Goal: Check status: Check status

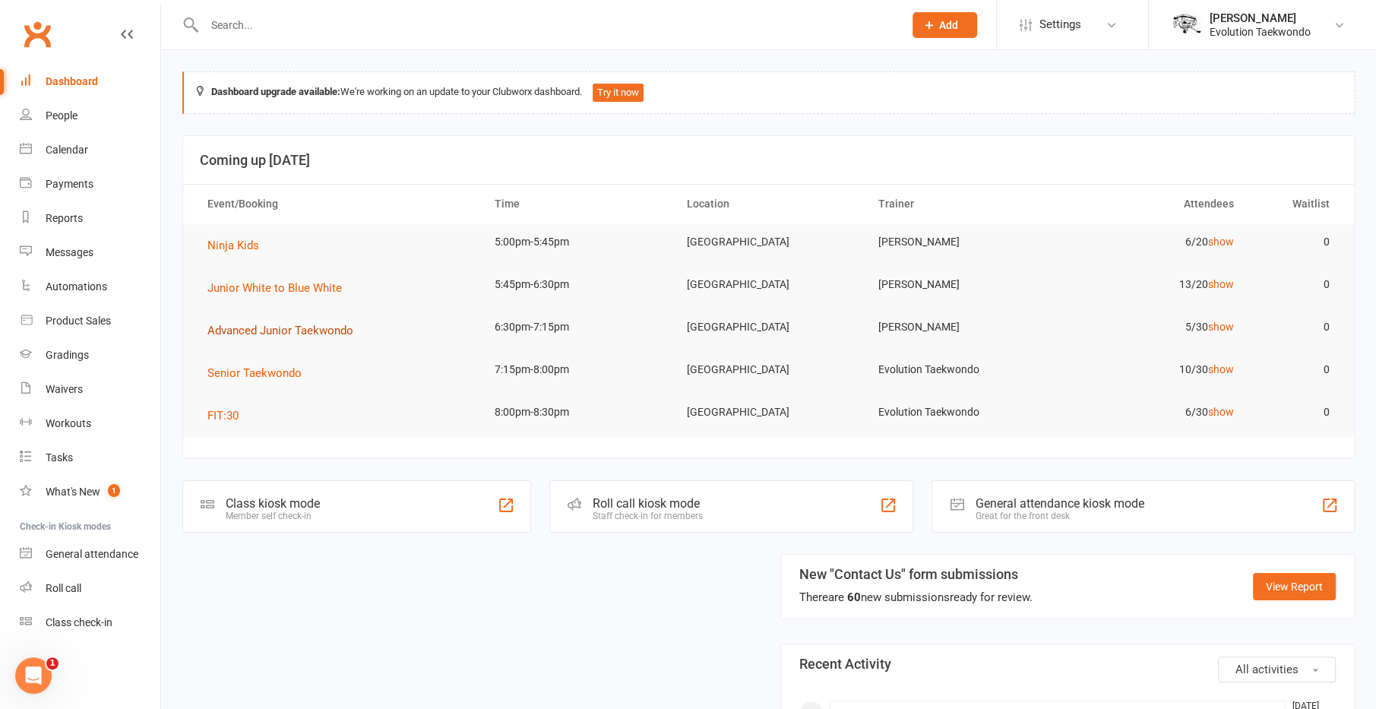
click at [260, 337] on button "Advanced Junior Taekwondo" at bounding box center [285, 330] width 157 height 18
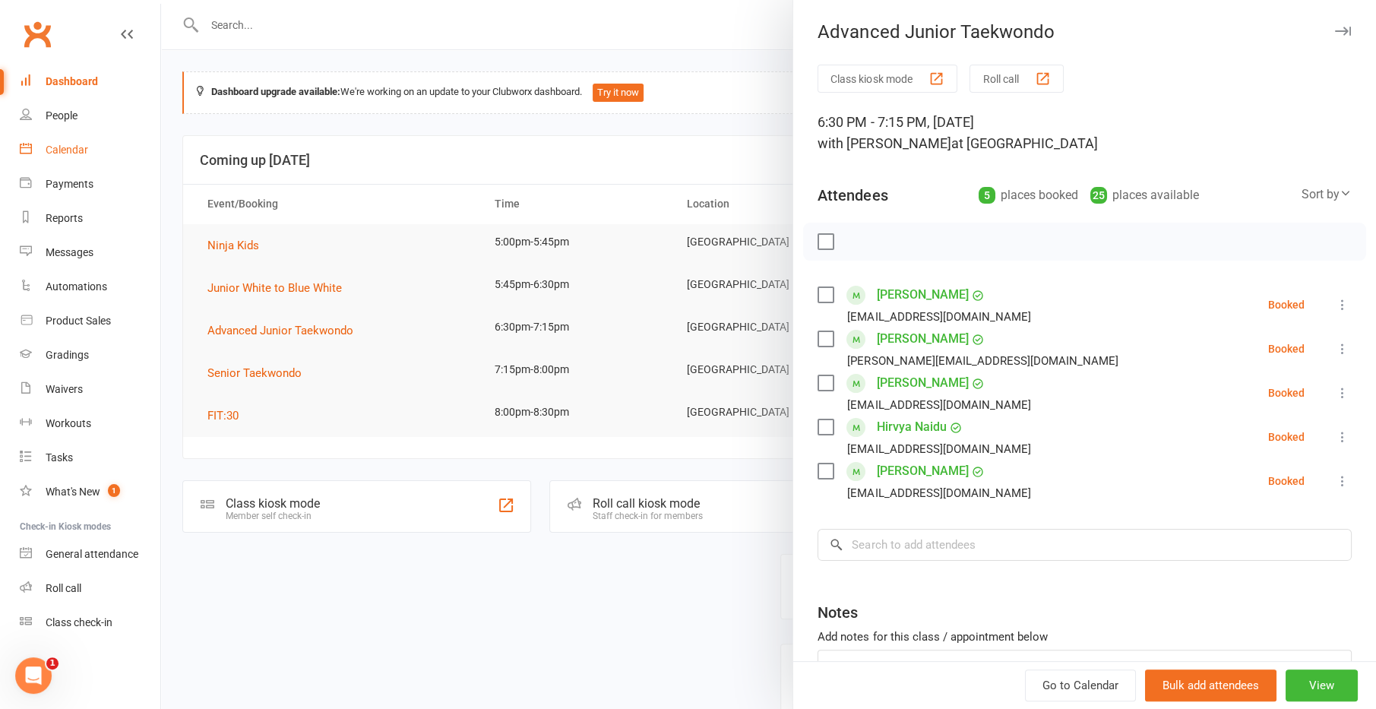
click at [66, 155] on div "Calendar" at bounding box center [67, 150] width 43 height 12
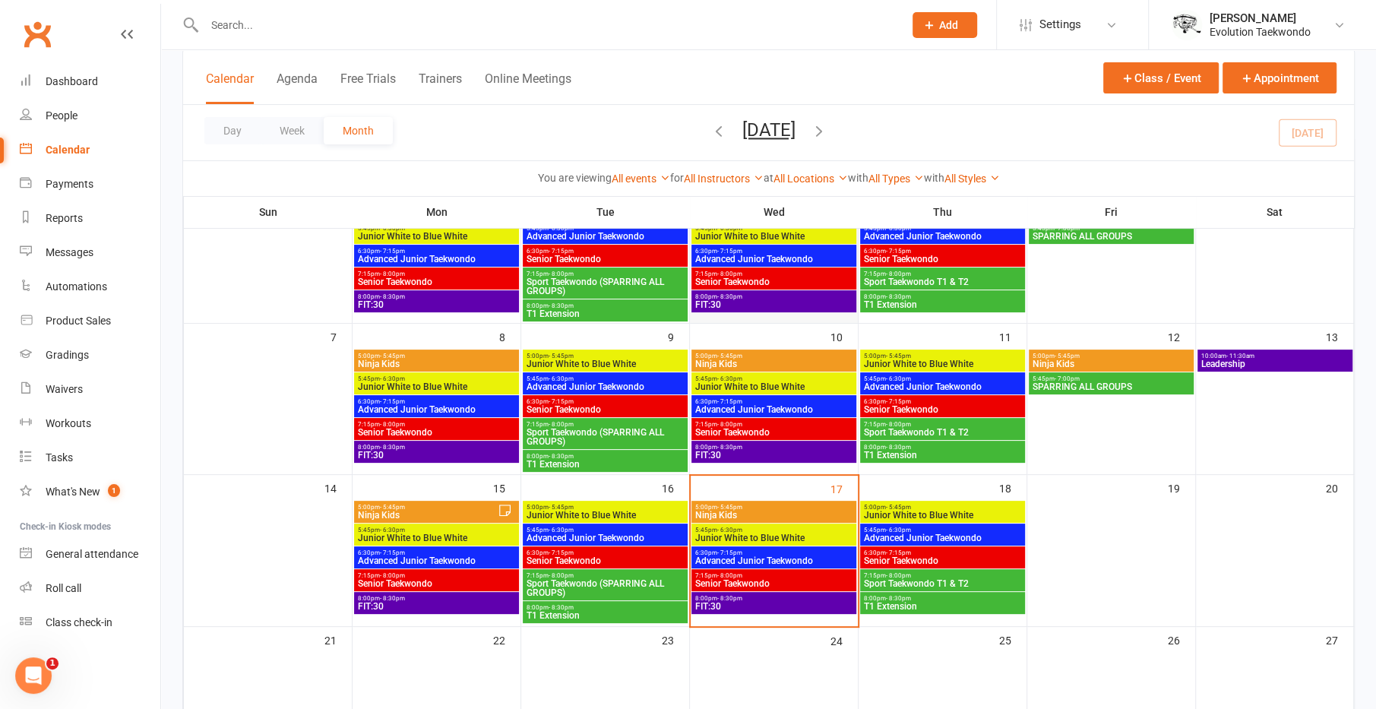
scroll to position [183, 0]
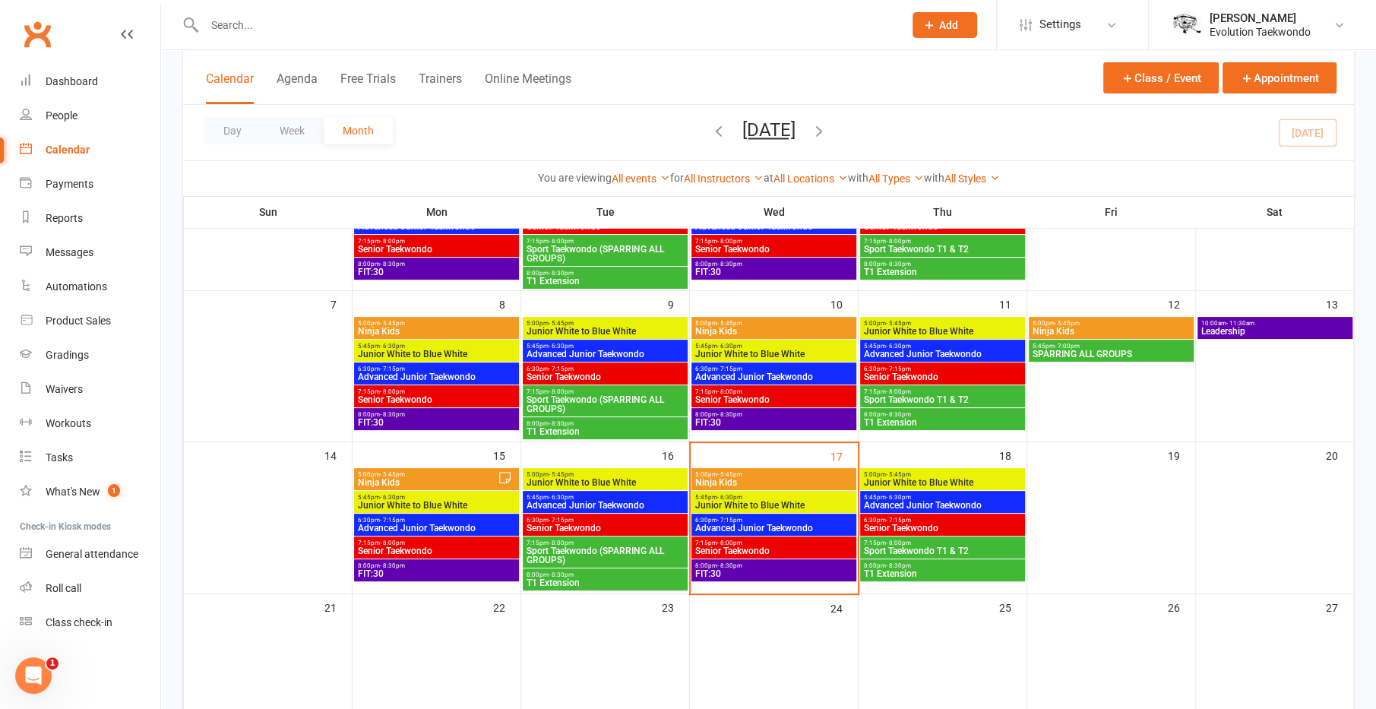
click at [738, 372] on span "Advanced Junior Taekwondo" at bounding box center [773, 376] width 159 height 9
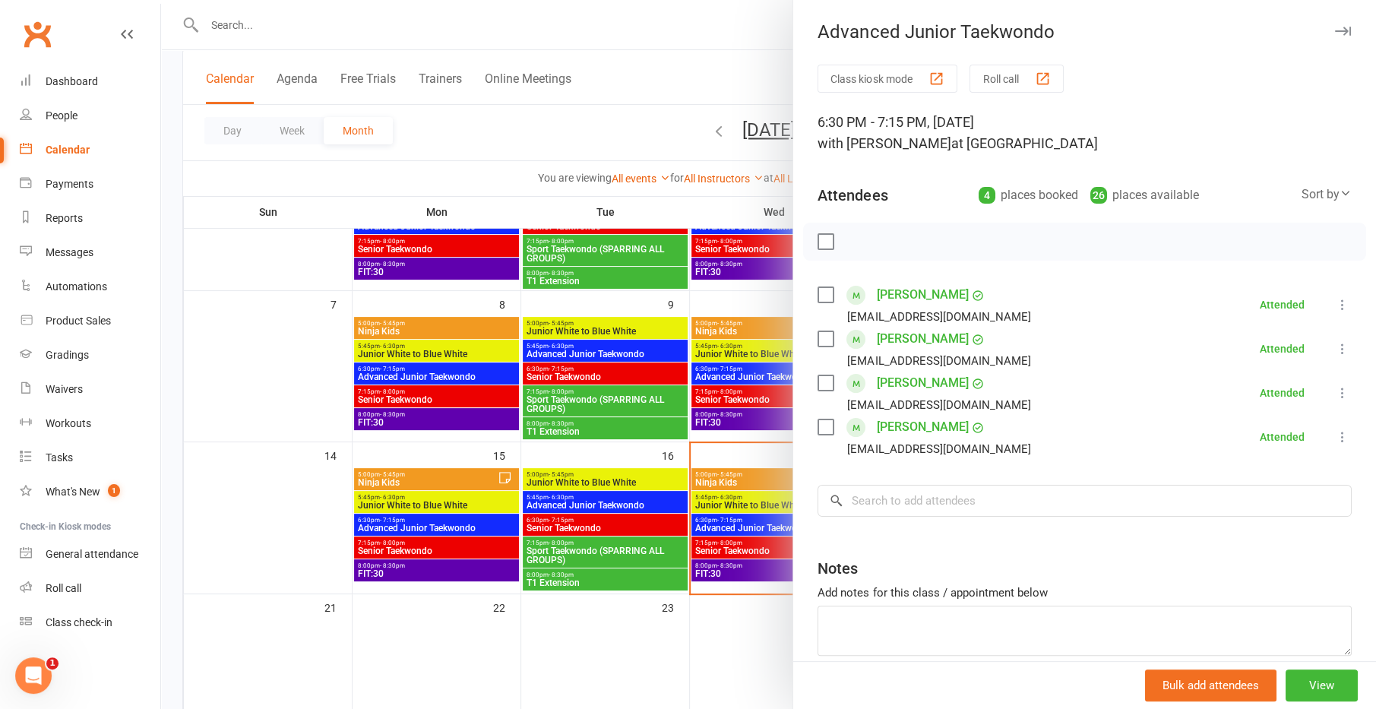
click at [663, 413] on div at bounding box center [768, 354] width 1215 height 709
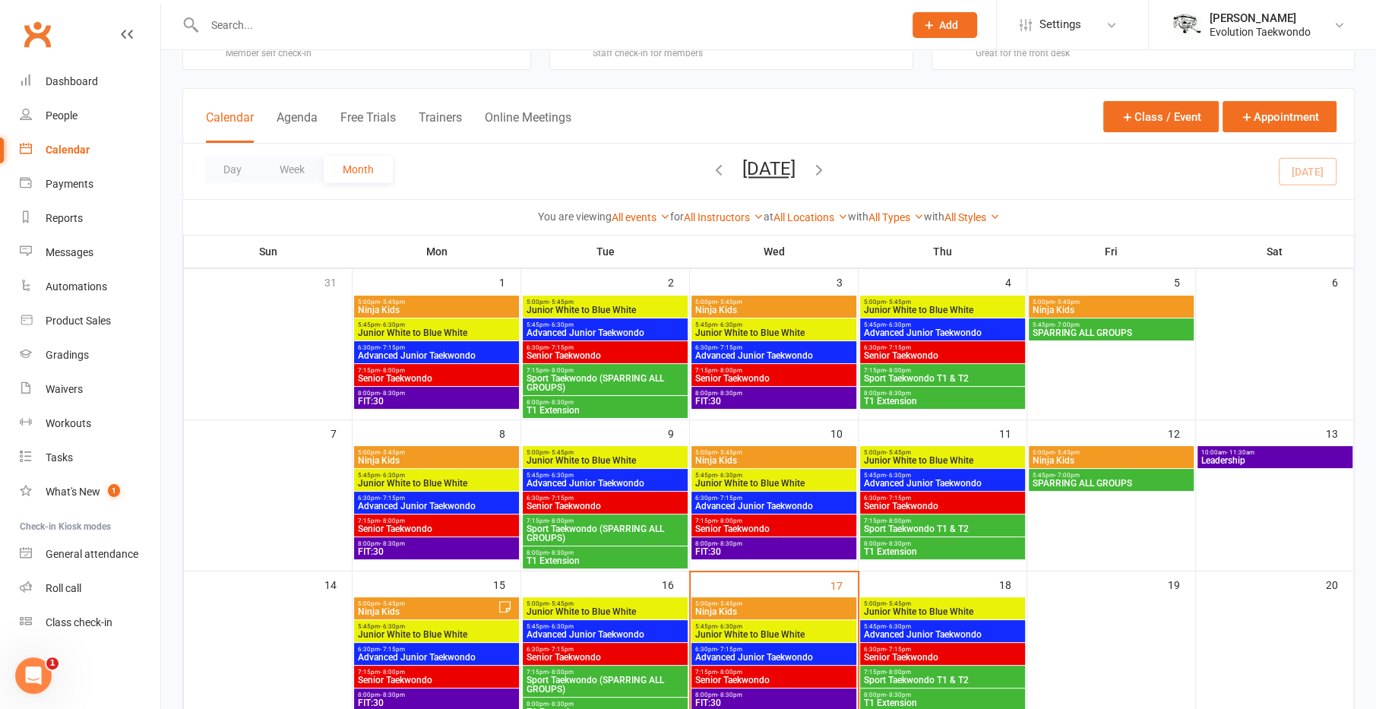
scroll to position [52, 0]
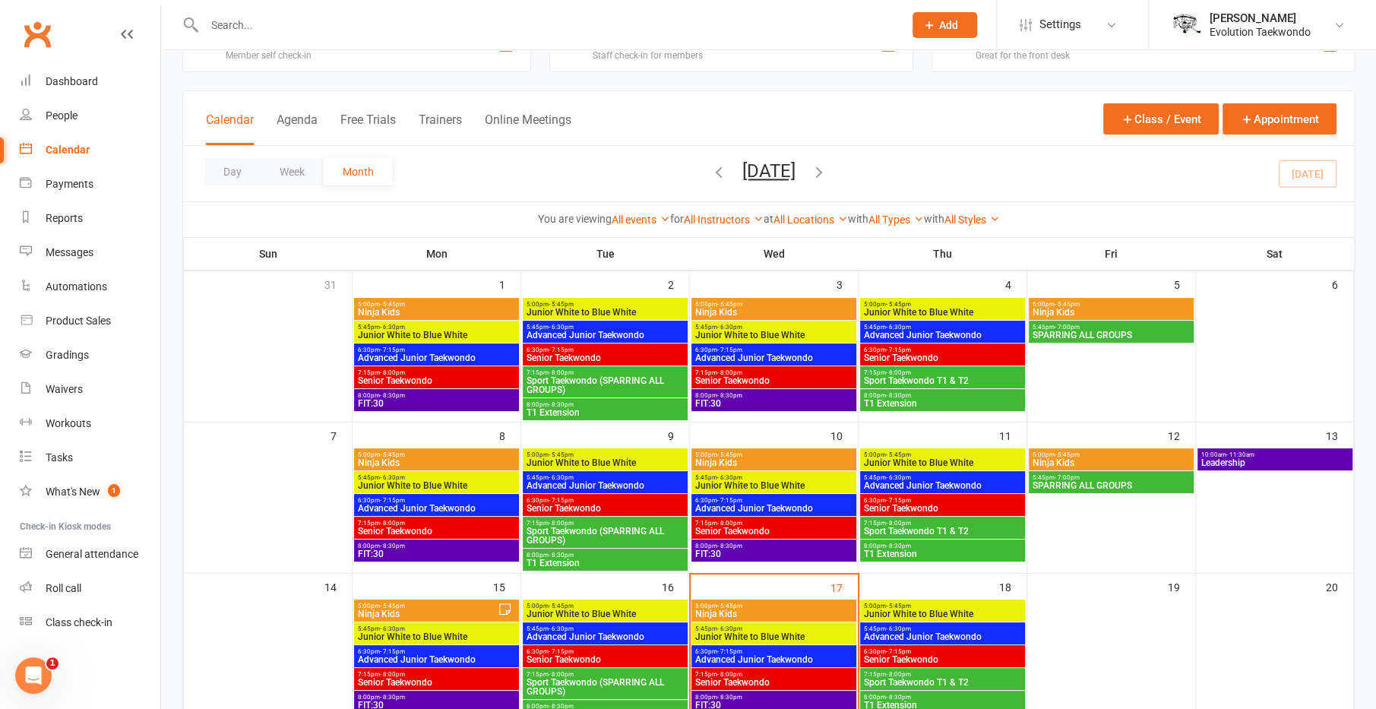
click at [763, 346] on span "6:30pm - 7:15pm" at bounding box center [773, 349] width 159 height 7
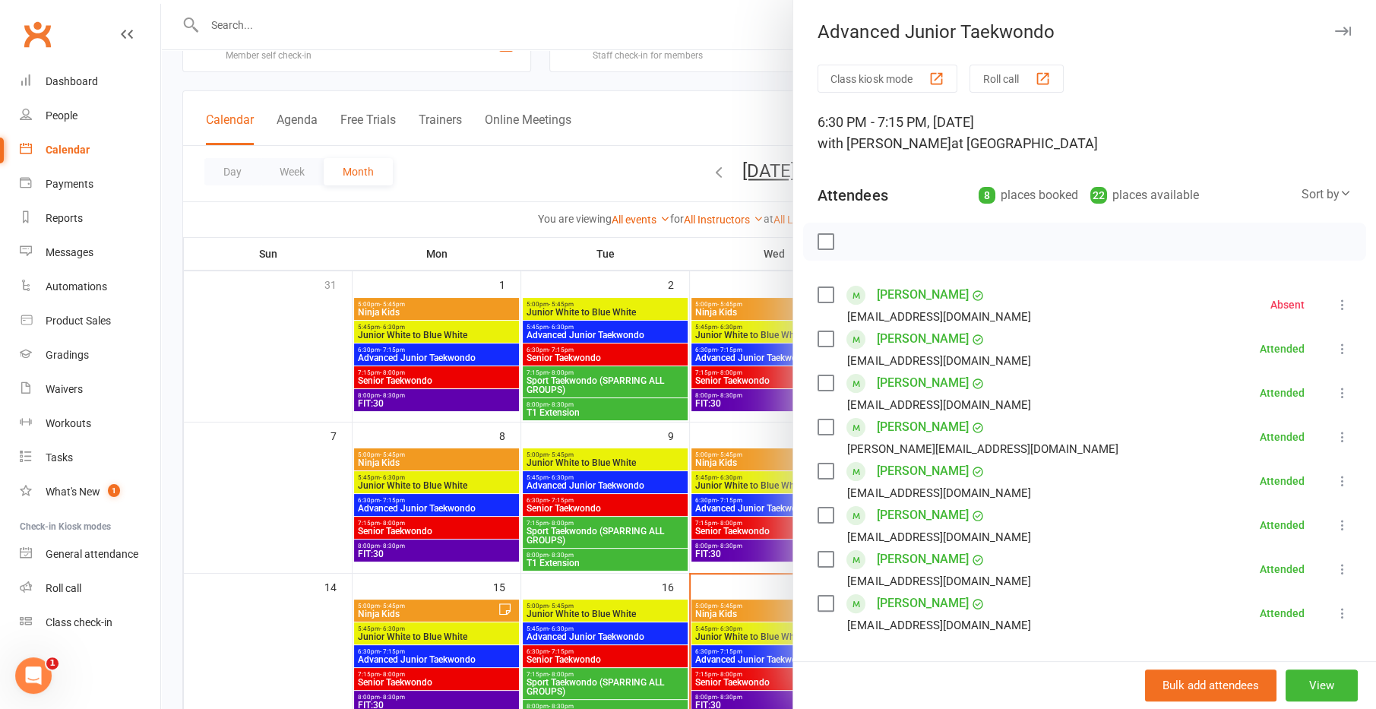
click at [638, 520] on div at bounding box center [768, 354] width 1215 height 709
